Goal: Transaction & Acquisition: Purchase product/service

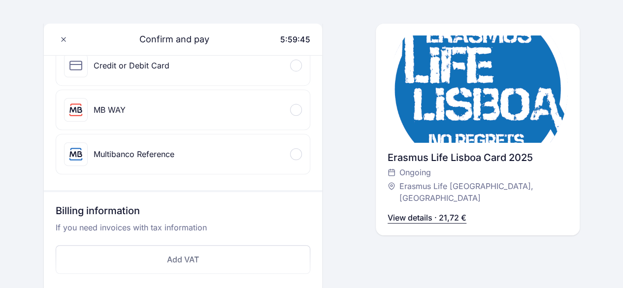
scroll to position [148, 0]
click at [211, 72] on div "Credit or Debit Card" at bounding box center [183, 66] width 254 height 39
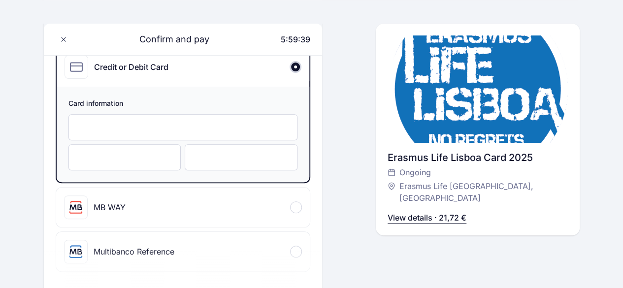
click at [154, 120] on div at bounding box center [183, 127] width 230 height 26
click at [136, 164] on div at bounding box center [124, 157] width 113 height 26
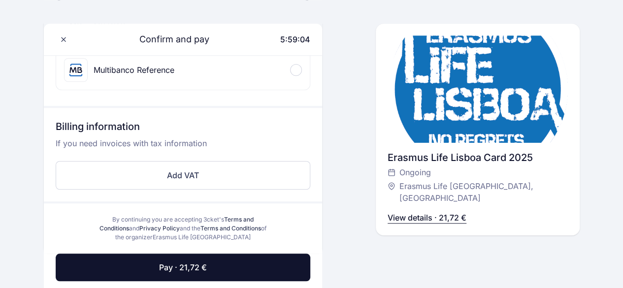
scroll to position [345, 0]
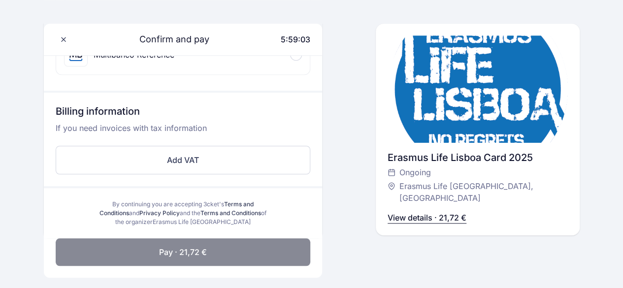
click at [161, 241] on button "Pay · 21,72 €" at bounding box center [183, 253] width 255 height 28
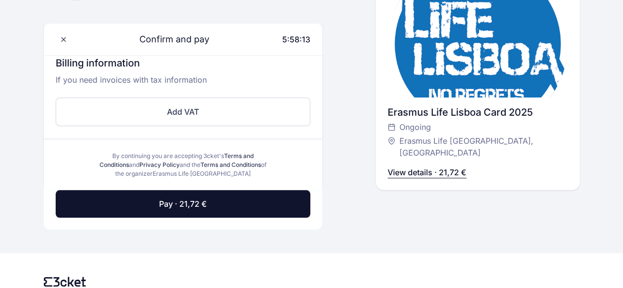
scroll to position [394, 0]
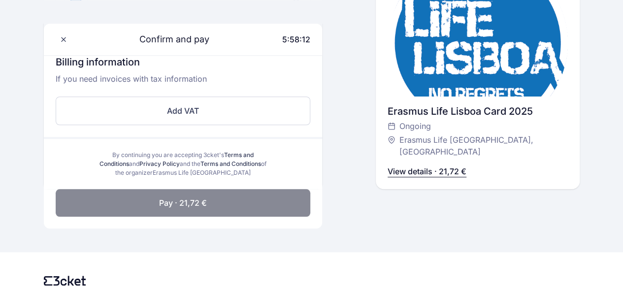
click at [209, 200] on button "Pay · 21,72 €" at bounding box center [183, 203] width 255 height 28
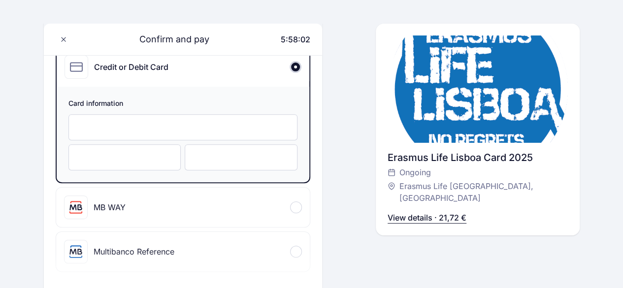
scroll to position [0, 0]
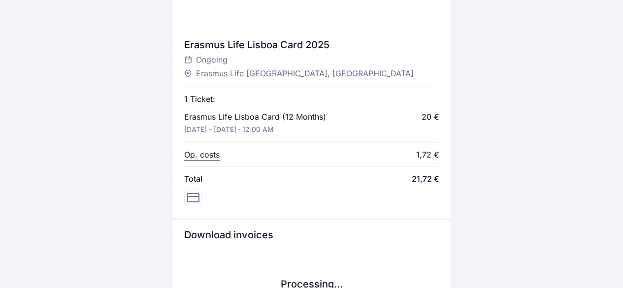
scroll to position [394, 0]
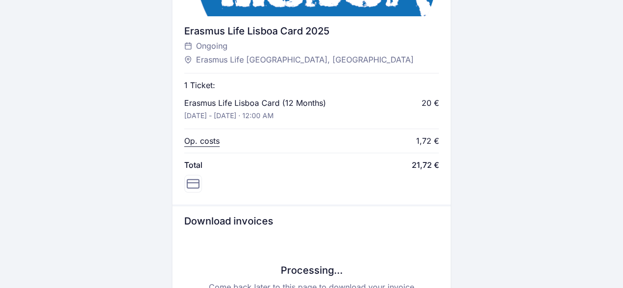
click at [206, 143] on p "Op. costs" at bounding box center [201, 141] width 35 height 12
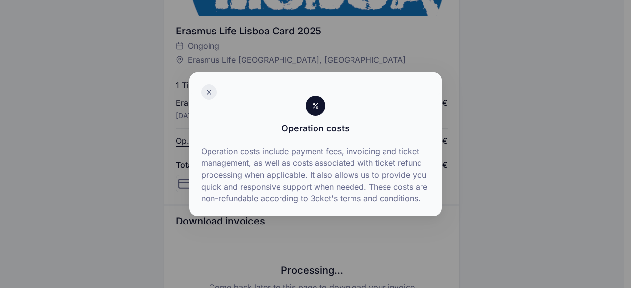
click at [211, 91] on icon at bounding box center [209, 92] width 8 height 8
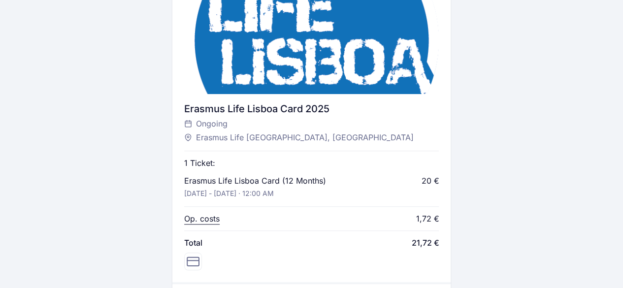
scroll to position [195, 0]
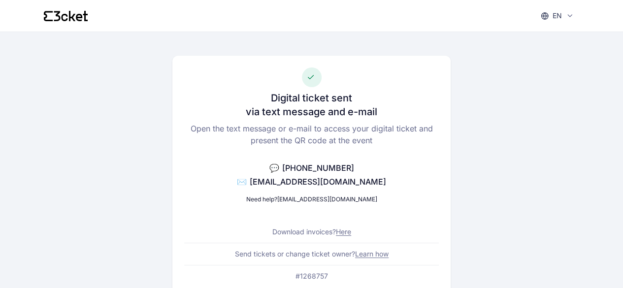
click at [579, 17] on div "en English Português Català Español Français" at bounding box center [556, 16] width 47 height 20
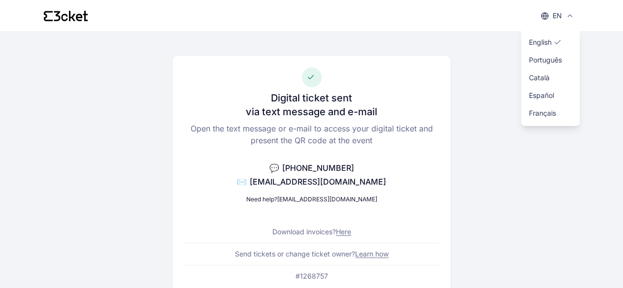
click at [579, 17] on div "en English Português Català Español Français" at bounding box center [556, 16] width 47 height 20
